Goal: Navigation & Orientation: Find specific page/section

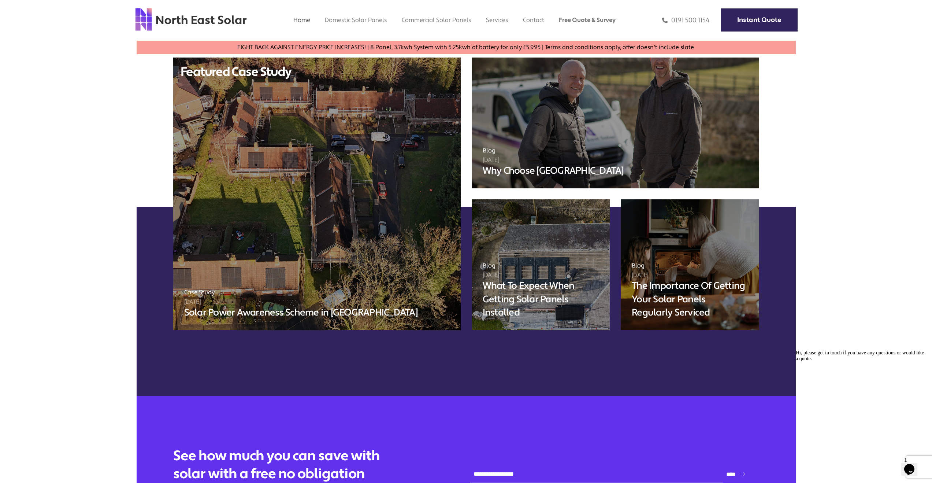
drag, startPoint x: 934, startPoint y: 36, endPoint x: 127, endPoint y: 73, distance: 807.5
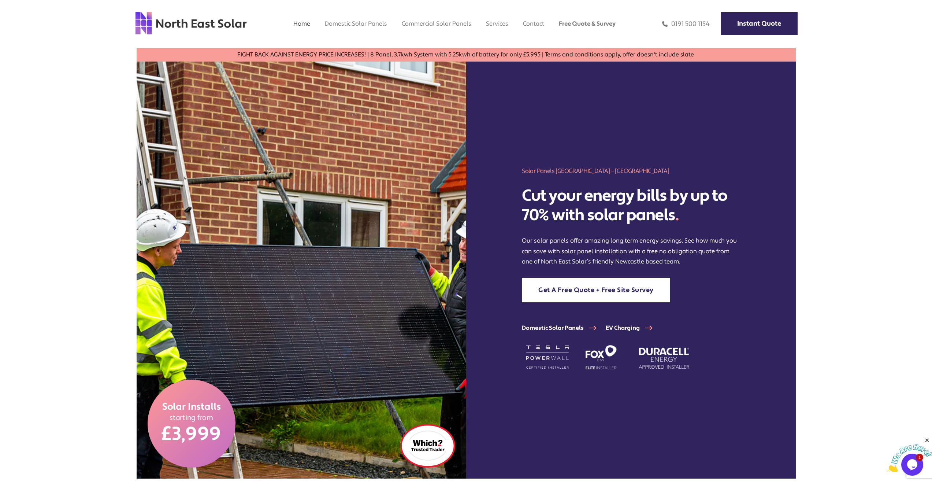
click at [229, 25] on img at bounding box center [191, 23] width 112 height 24
click at [295, 25] on link "Home" at bounding box center [301, 24] width 17 height 8
